Goal: Task Accomplishment & Management: Use online tool/utility

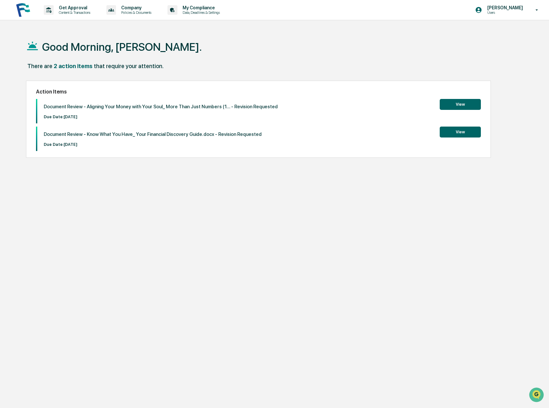
click at [462, 133] on button "View" at bounding box center [460, 132] width 41 height 11
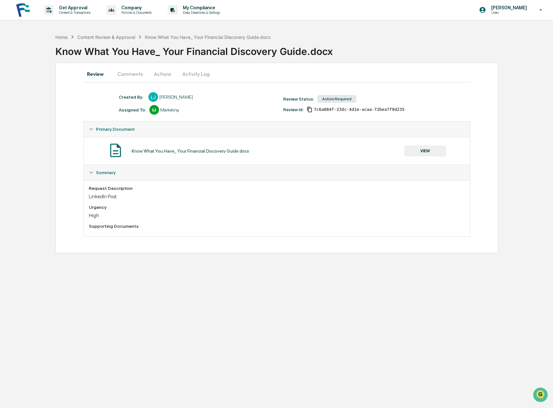
click at [134, 75] on button "Comments" at bounding box center [130, 73] width 36 height 15
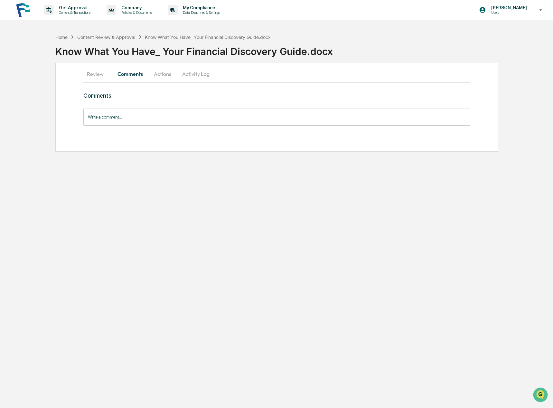
click at [166, 76] on button "Actions" at bounding box center [162, 73] width 29 height 15
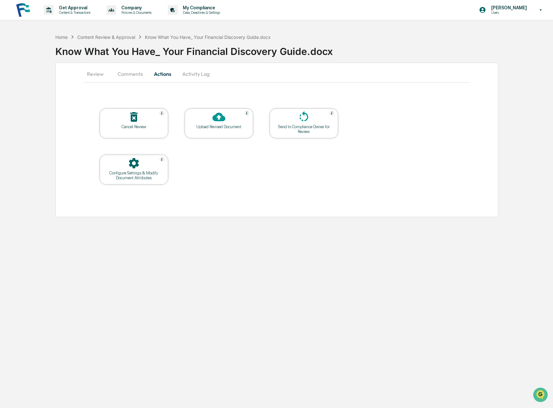
click at [99, 75] on button "Review" at bounding box center [97, 73] width 29 height 15
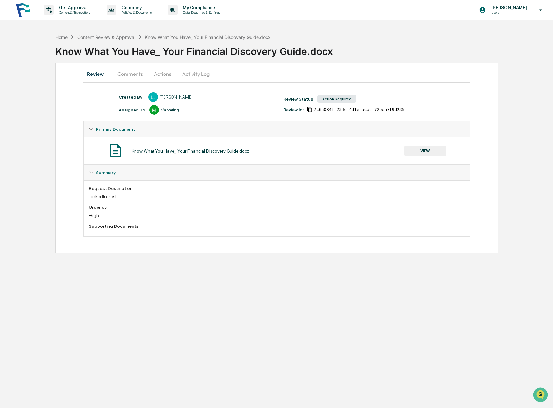
click at [431, 148] on button "VIEW" at bounding box center [425, 151] width 42 height 11
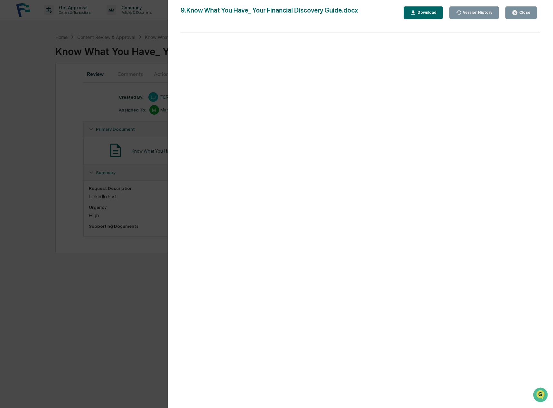
click at [431, 13] on div "Download" at bounding box center [426, 12] width 20 height 5
click at [428, 12] on div "Download" at bounding box center [426, 12] width 20 height 5
click at [525, 12] on div "Close" at bounding box center [523, 12] width 13 height 5
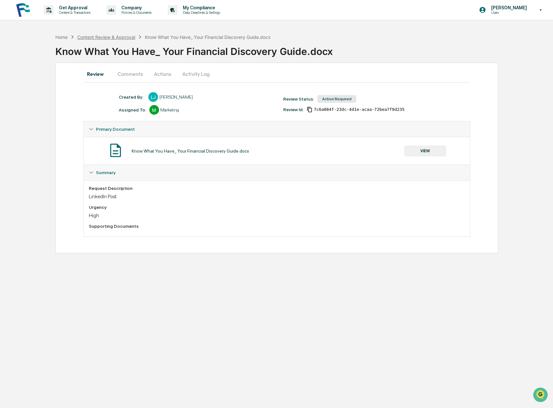
click at [109, 37] on div "Content Review & Approval" at bounding box center [106, 36] width 58 height 5
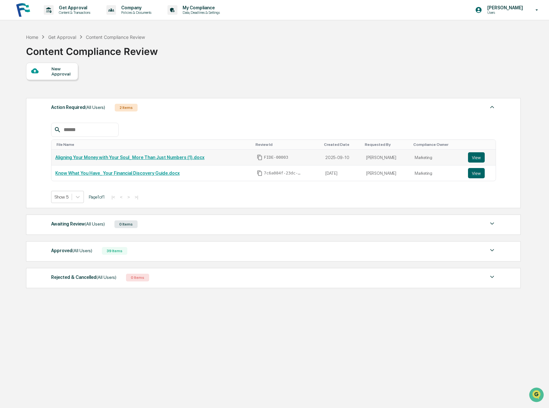
click at [89, 158] on link "Aligning Your Money with Your Soul_ More Than Just Numbers (1).docx" at bounding box center [129, 157] width 149 height 5
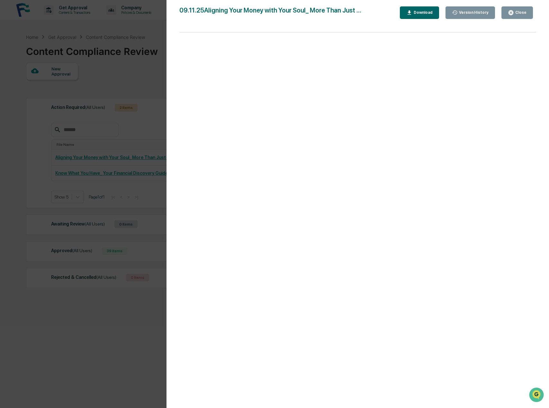
click at [425, 11] on div "Download" at bounding box center [423, 12] width 20 height 5
click at [523, 15] on div "Close" at bounding box center [517, 13] width 19 height 6
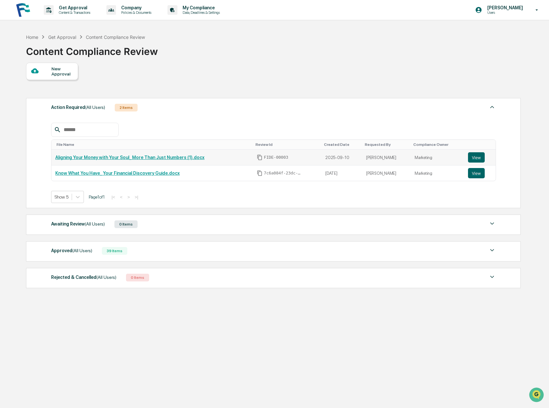
click at [83, 158] on link "Aligning Your Money with Your Soul_ More Than Just Numbers (1).docx" at bounding box center [129, 157] width 149 height 5
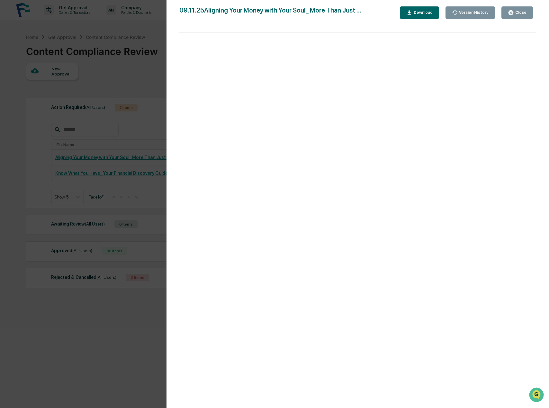
click at [524, 12] on div "Close" at bounding box center [520, 12] width 13 height 5
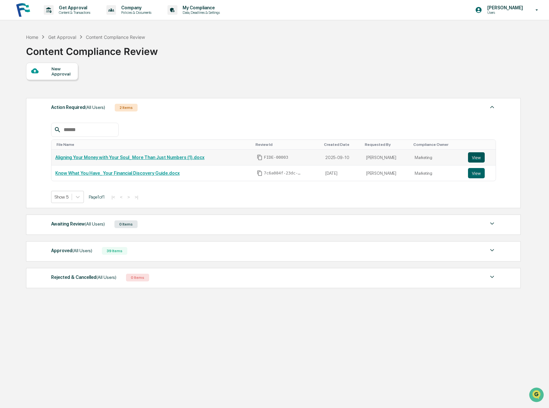
click at [476, 155] on button "View" at bounding box center [476, 157] width 17 height 10
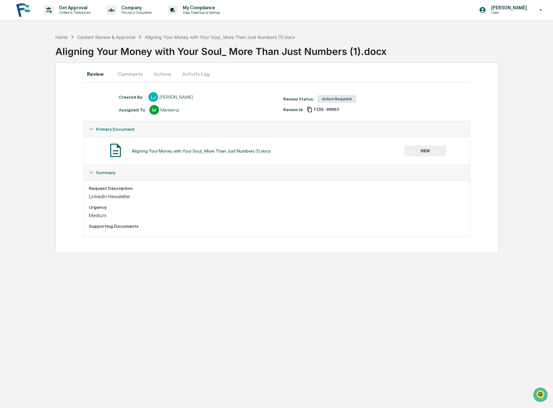
click at [159, 72] on button "Actions" at bounding box center [162, 73] width 29 height 15
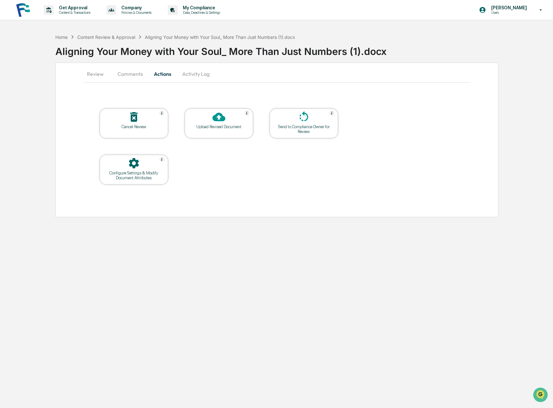
click at [224, 128] on div "Upload Revised Document" at bounding box center [219, 126] width 58 height 5
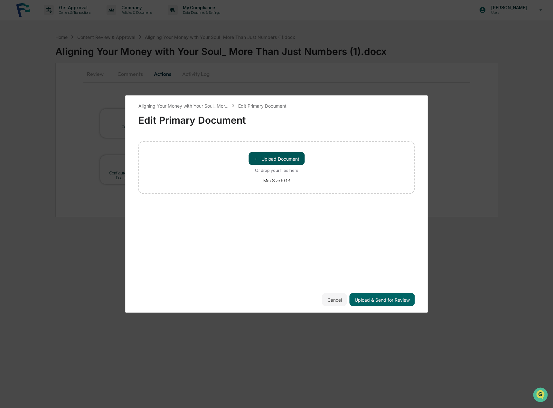
click at [275, 158] on button "＋ Upload Document" at bounding box center [276, 158] width 56 height 13
click at [380, 300] on button "Upload & Send for Review" at bounding box center [381, 300] width 65 height 13
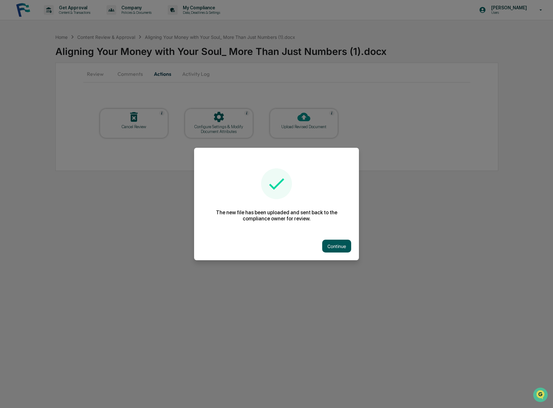
click at [334, 248] on button "Continue" at bounding box center [336, 246] width 29 height 13
